Goal: Check status: Check status

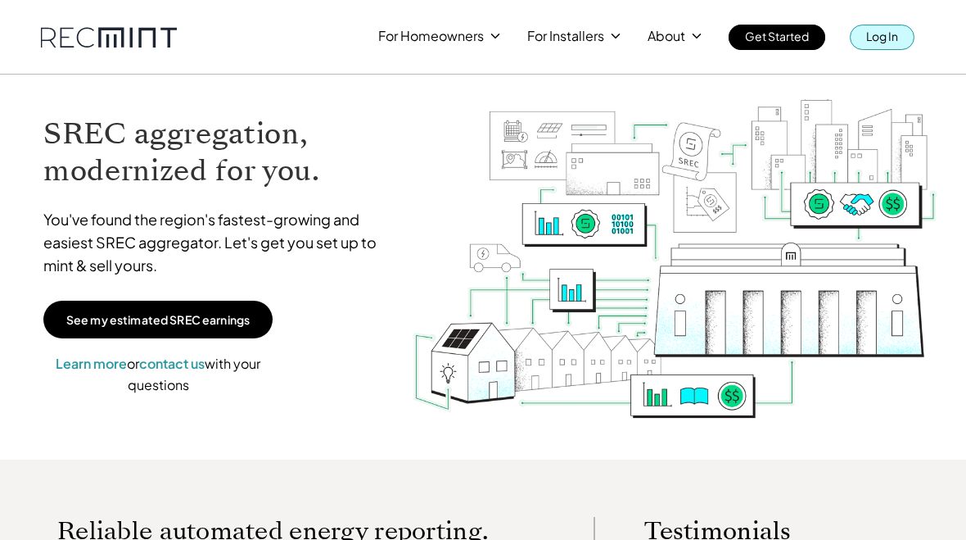
click at [884, 29] on p "Log In" at bounding box center [882, 36] width 32 height 23
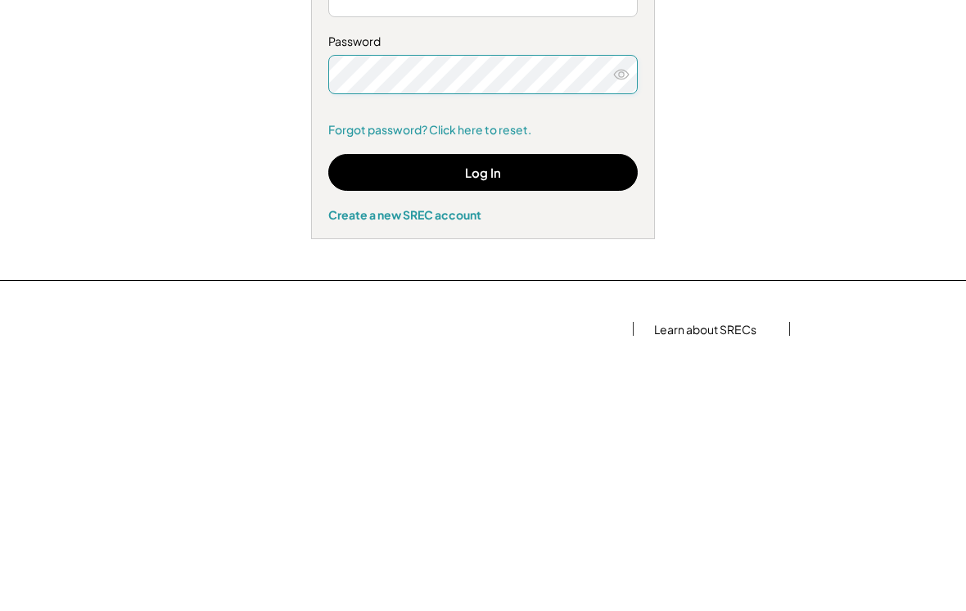
click at [492, 429] on button "Log In" at bounding box center [483, 447] width 310 height 37
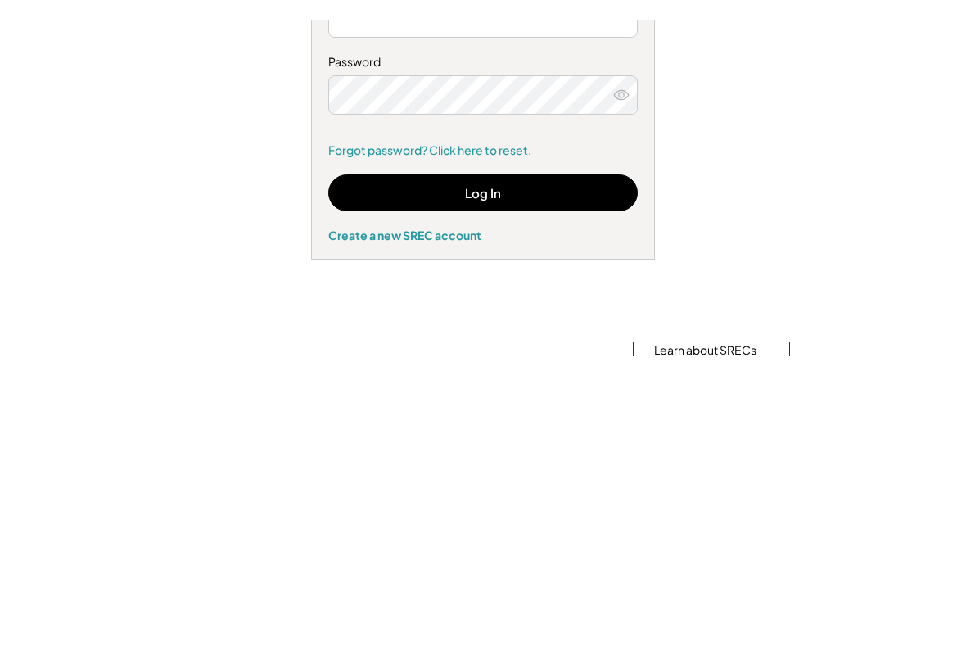
scroll to position [269, 0]
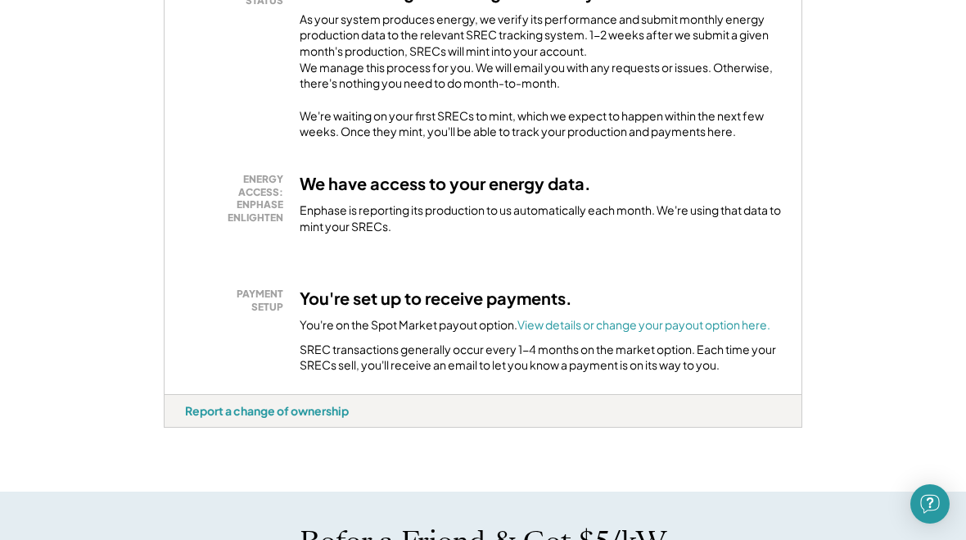
scroll to position [377, 0]
click at [269, 302] on div "PAYMENT SETUP" at bounding box center [238, 300] width 90 height 25
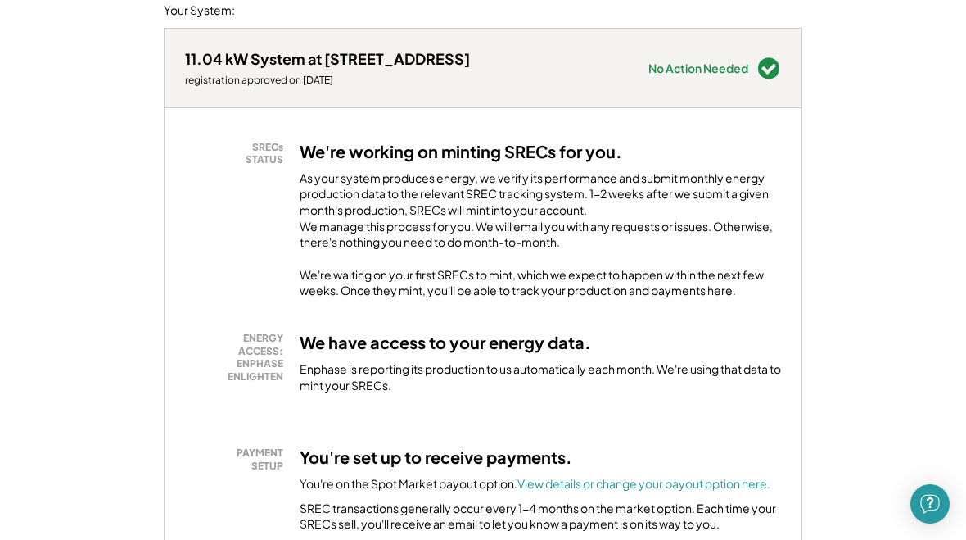
scroll to position [219, 0]
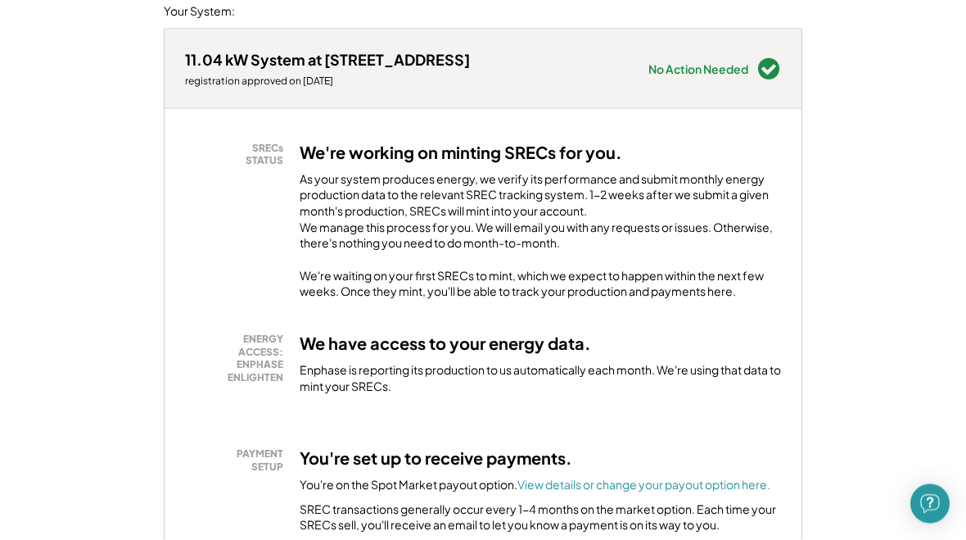
click at [271, 151] on div "SRECs STATUS" at bounding box center [238, 154] width 90 height 25
click at [264, 144] on div "SRECs STATUS" at bounding box center [238, 154] width 90 height 25
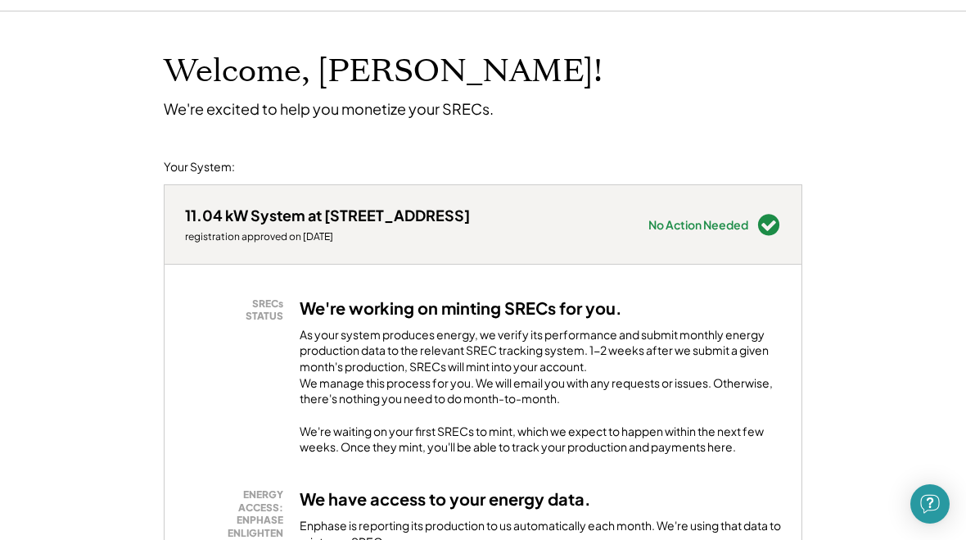
scroll to position [0, 0]
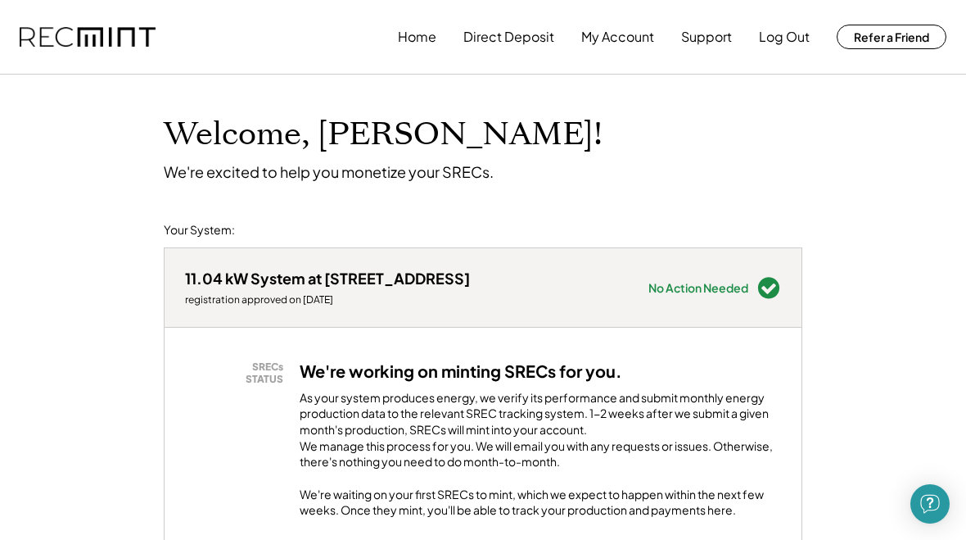
click at [643, 37] on button "My Account" at bounding box center [617, 36] width 73 height 33
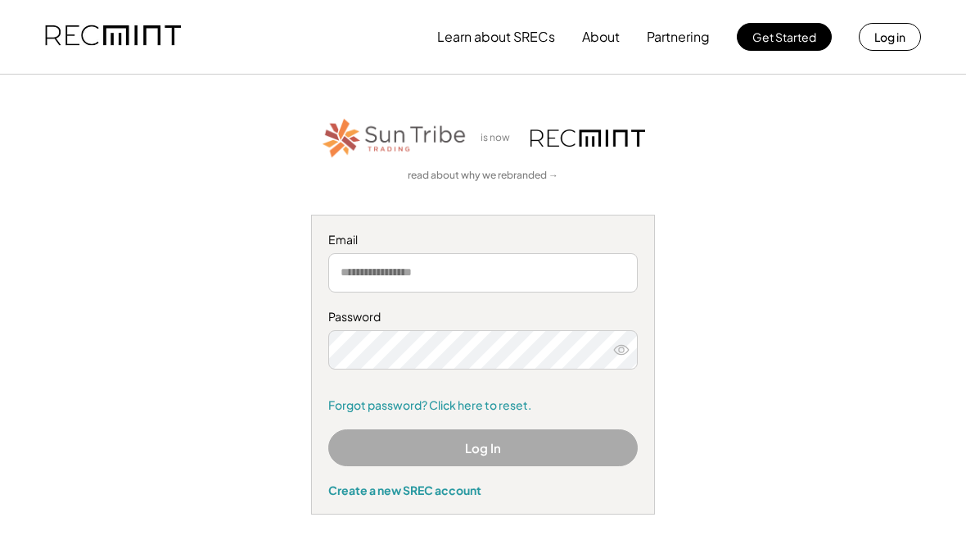
scroll to position [381, 0]
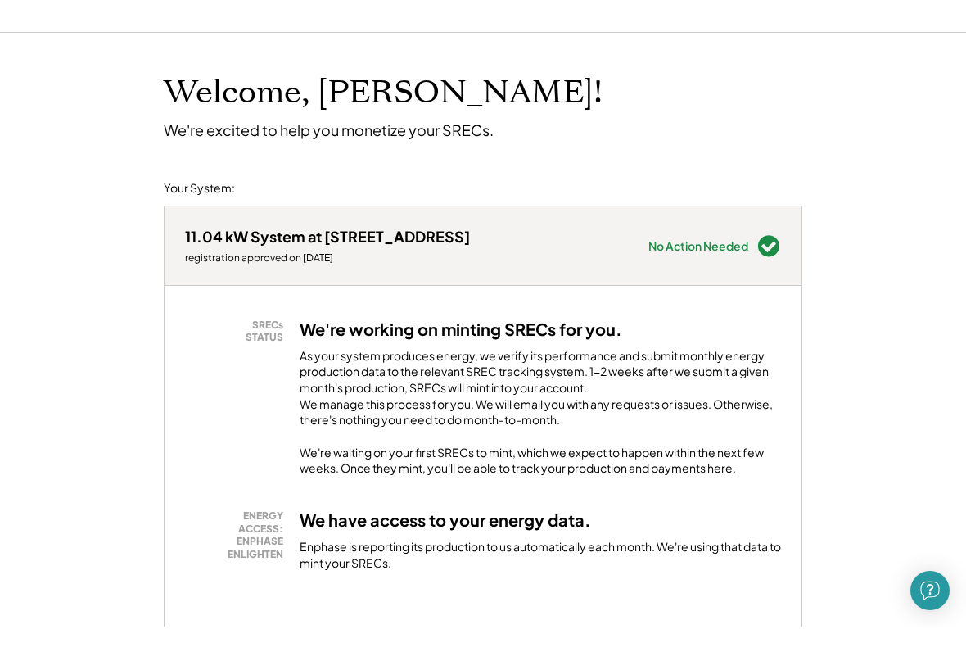
scroll to position [45, 0]
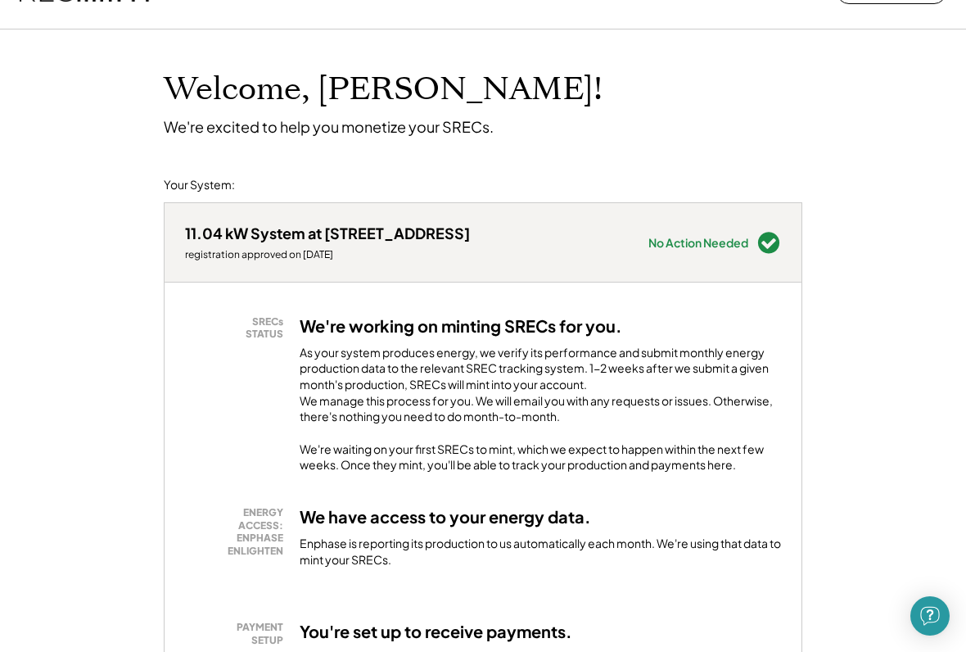
click at [268, 325] on div "SRECs STATUS" at bounding box center [238, 327] width 90 height 25
click at [262, 331] on div "SRECs STATUS" at bounding box center [238, 327] width 90 height 25
click at [263, 328] on div "SRECs STATUS" at bounding box center [238, 327] width 90 height 25
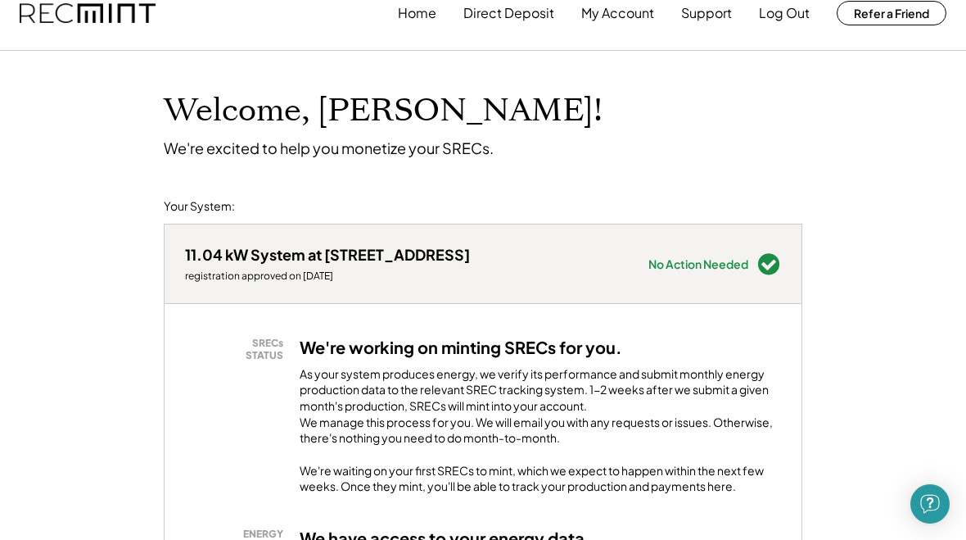
scroll to position [0, 0]
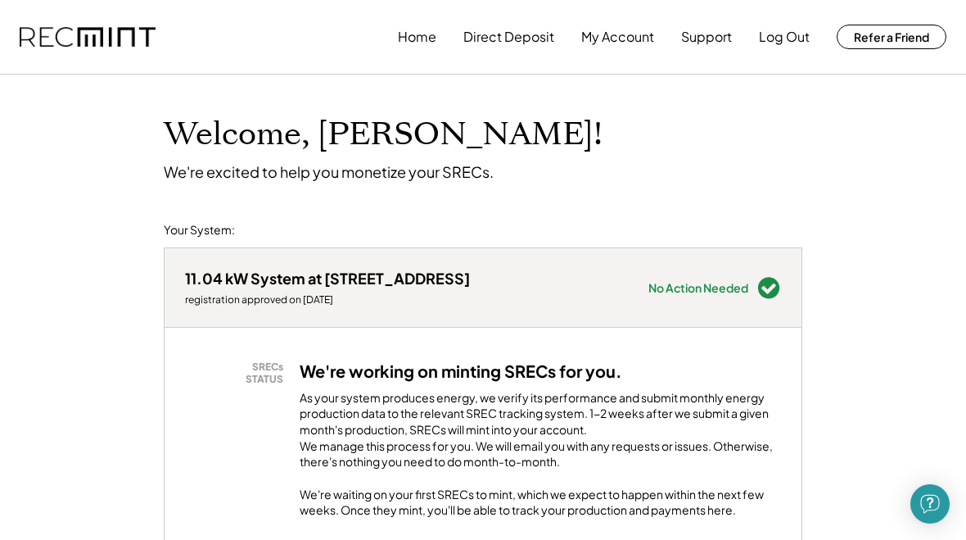
click at [413, 43] on button "Home" at bounding box center [417, 36] width 38 height 33
click at [621, 39] on button "My Account" at bounding box center [617, 36] width 73 height 33
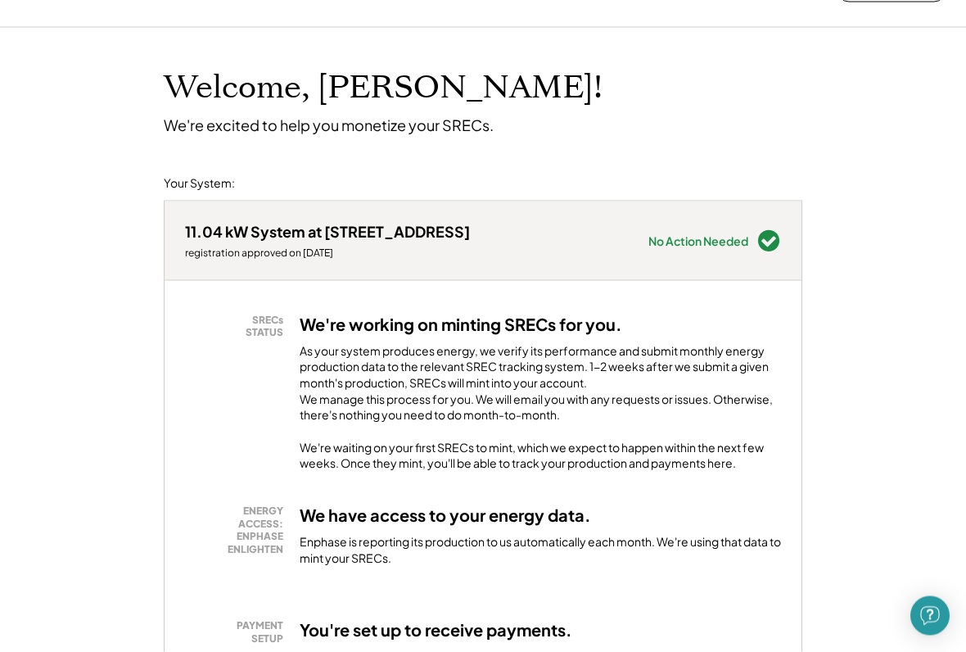
scroll to position [49, 0]
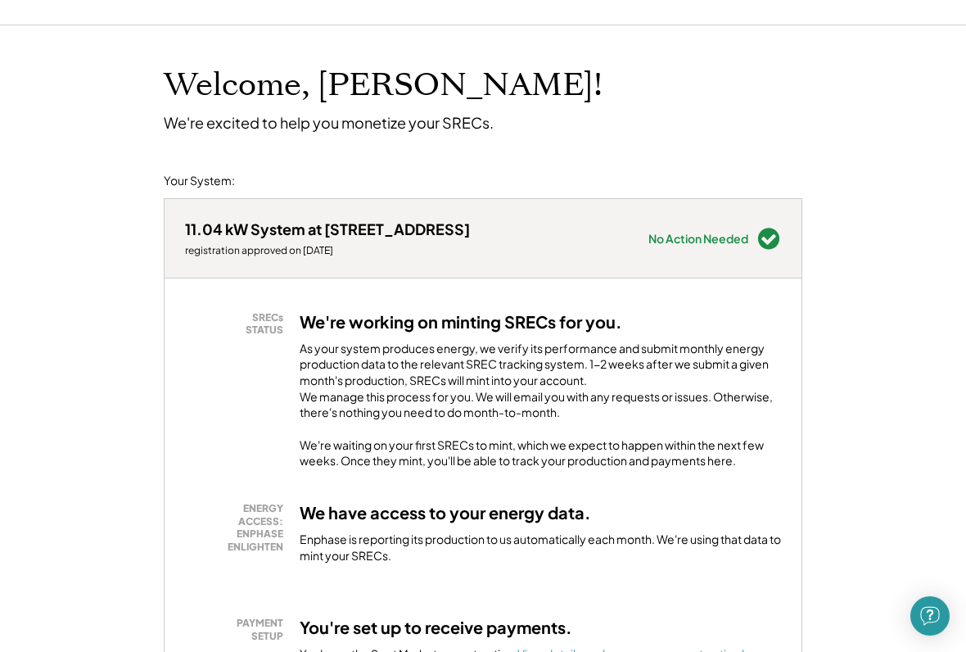
click at [262, 329] on div "SRECs STATUS" at bounding box center [238, 323] width 90 height 25
click at [265, 319] on div "SRECs STATUS" at bounding box center [238, 323] width 90 height 25
click at [264, 311] on div "SRECs STATUS" at bounding box center [238, 323] width 90 height 25
click at [390, 328] on h3 "We're working on minting SRECs for you." at bounding box center [461, 321] width 323 height 21
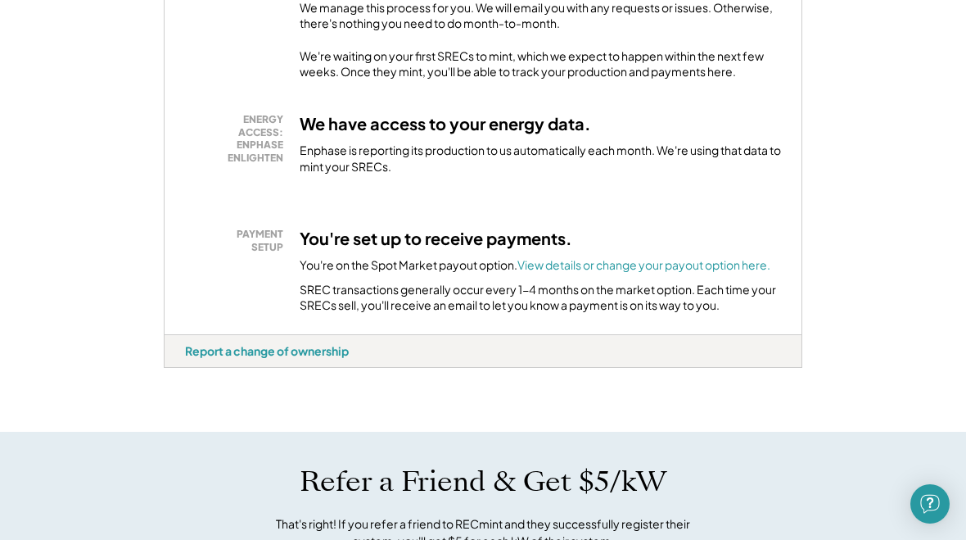
scroll to position [437, 0]
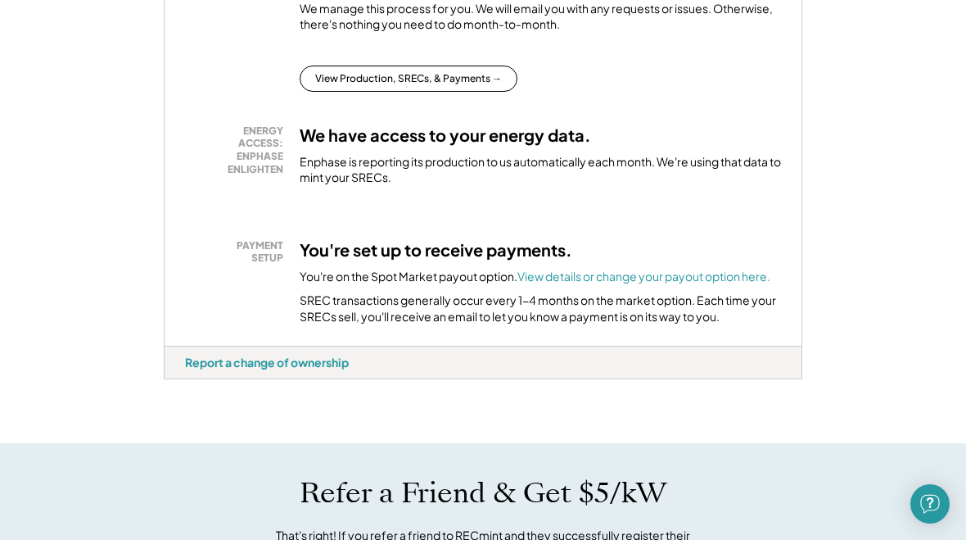
click at [669, 282] on font "View details or change your payout option here." at bounding box center [643, 276] width 253 height 15
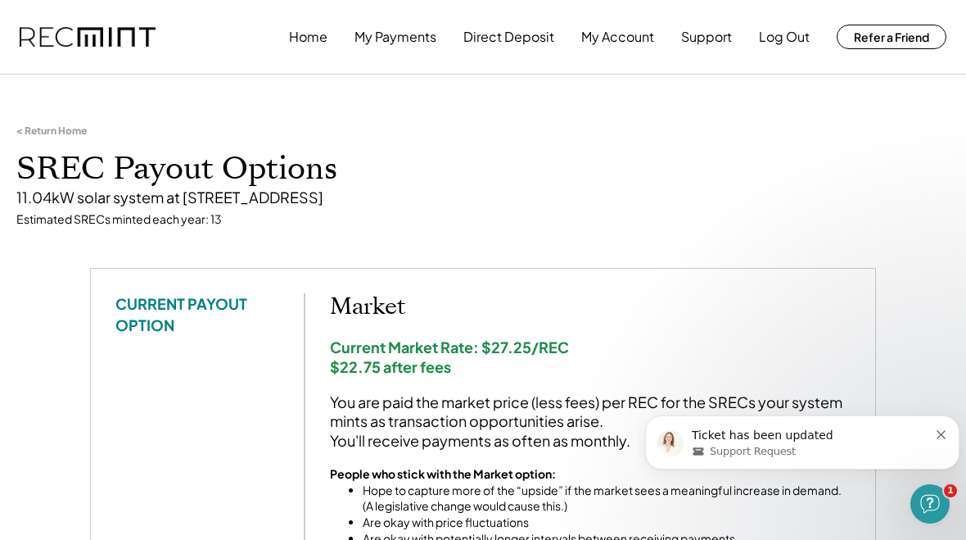
click at [412, 38] on button "My Payments" at bounding box center [396, 36] width 82 height 33
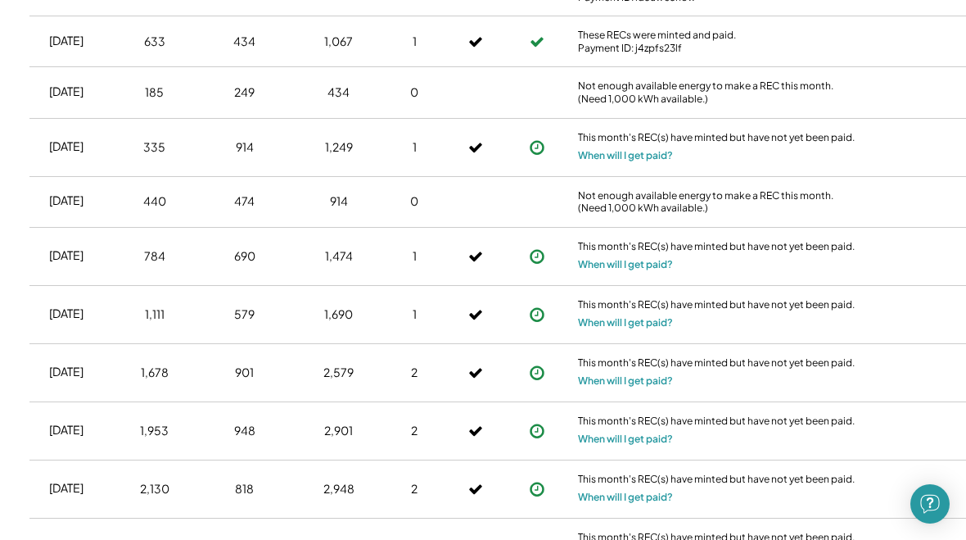
scroll to position [1087, 3]
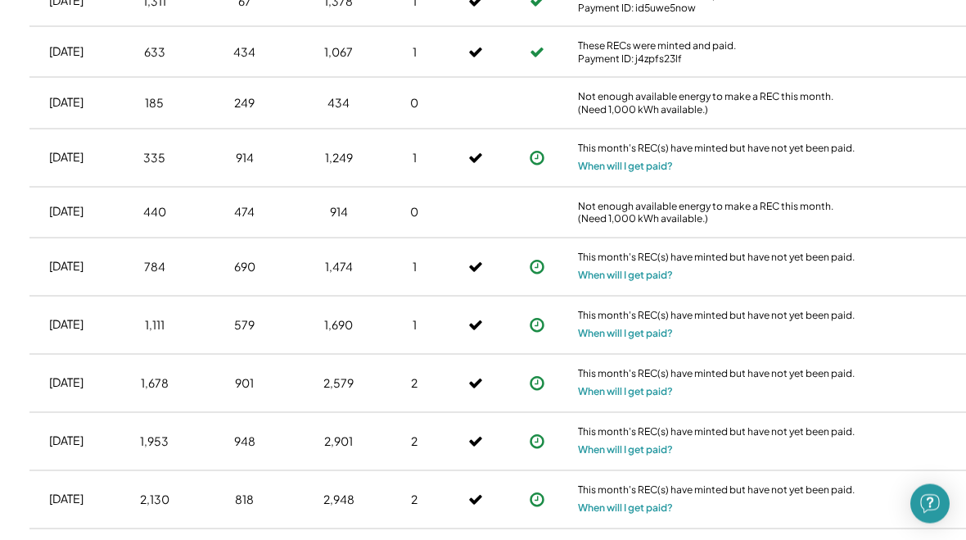
click at [873, 240] on div "Oct 2024 784 690 1,474 1 This month's REC(s) have minted but have not yet been …" at bounding box center [520, 267] width 983 height 58
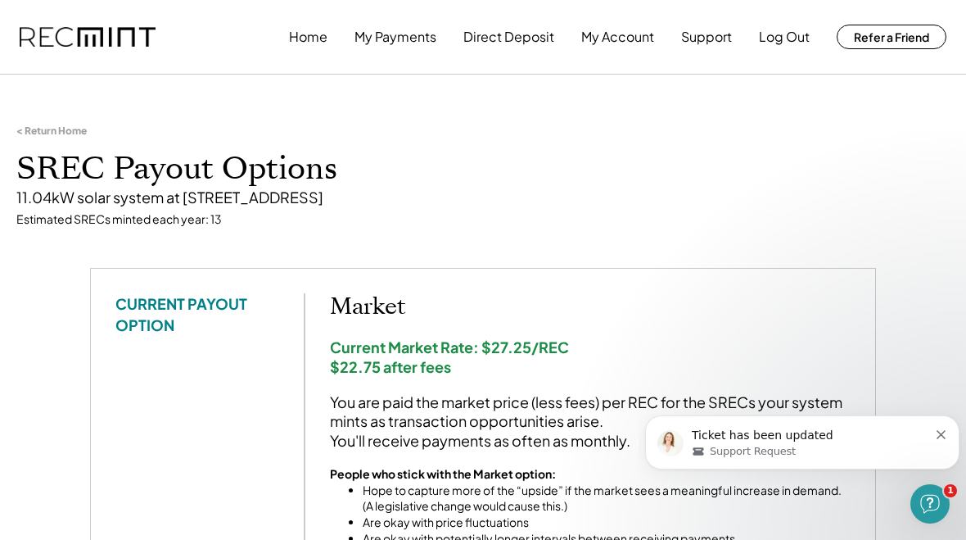
click at [782, 29] on button "Log Out" at bounding box center [784, 36] width 51 height 33
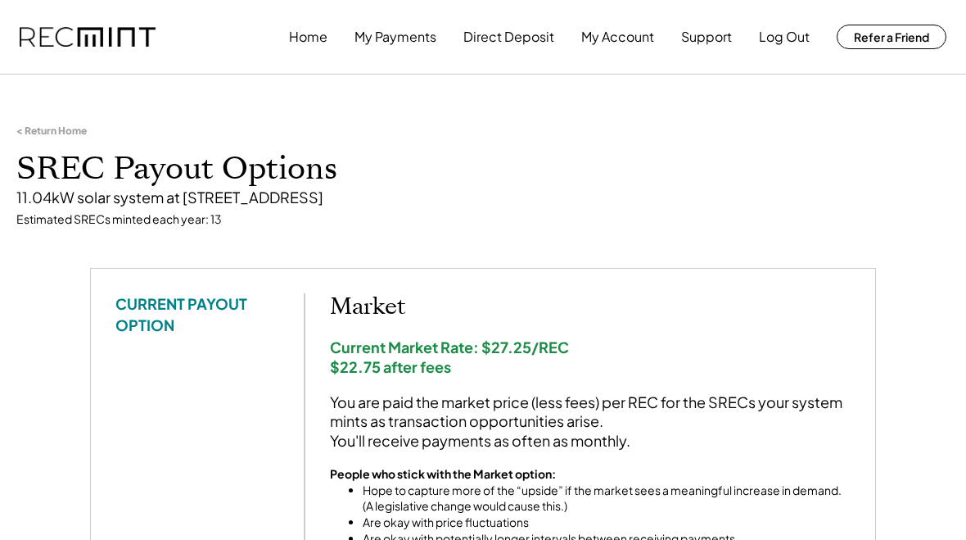
click at [789, 38] on button "Log Out" at bounding box center [784, 36] width 51 height 33
